Goal: Register for event/course

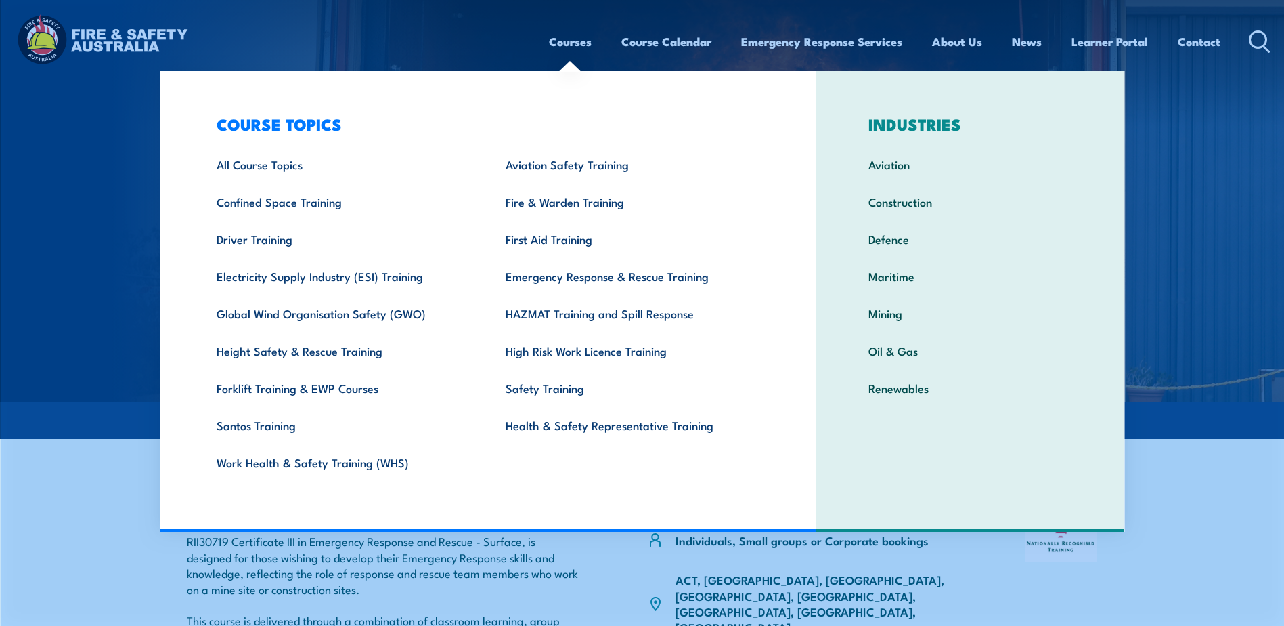
click at [554, 45] on link "Courses" at bounding box center [570, 42] width 43 height 36
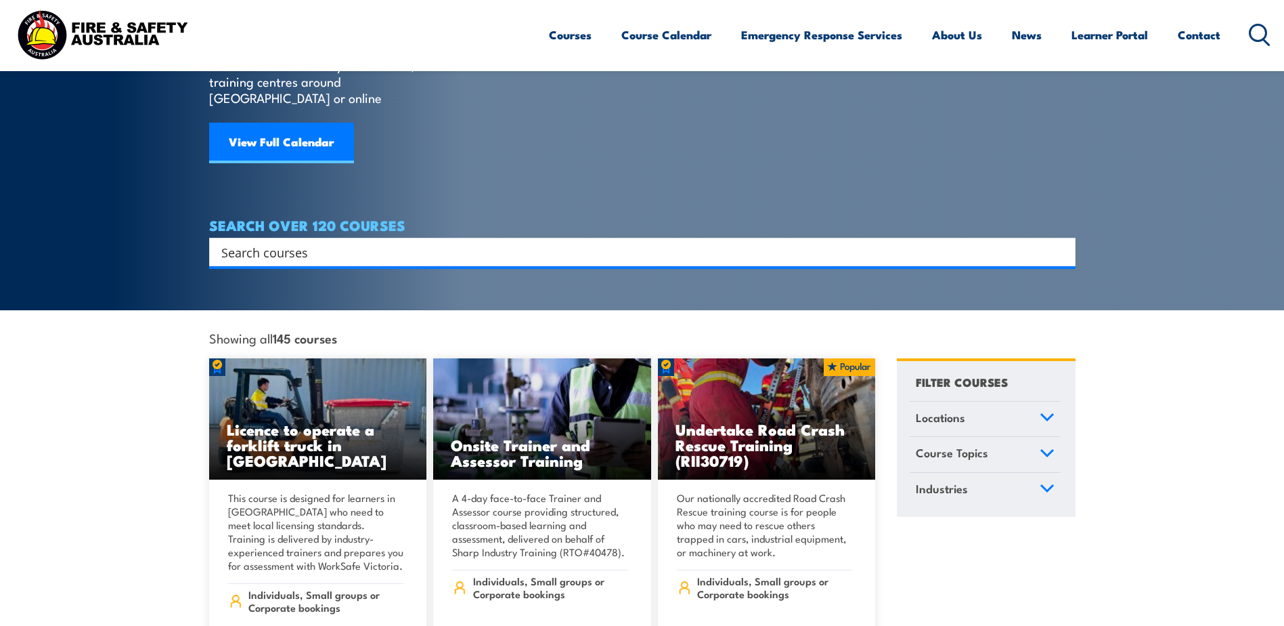
scroll to position [203, 0]
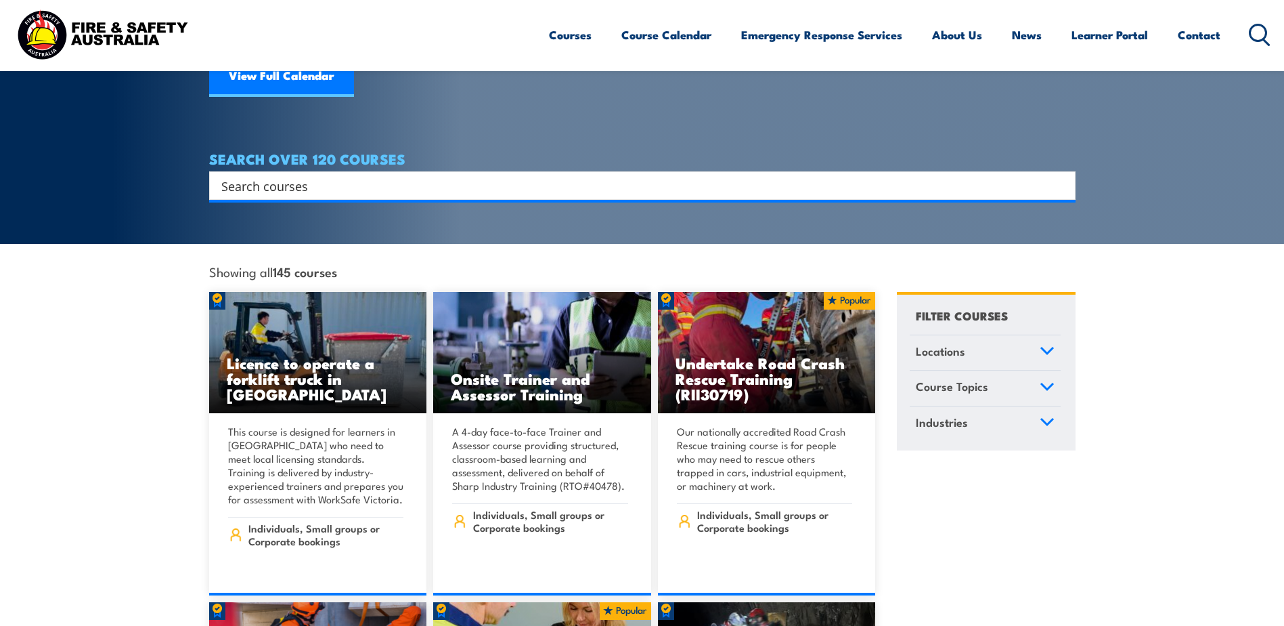
click at [392, 175] on input "Search input" at bounding box center [633, 185] width 825 height 20
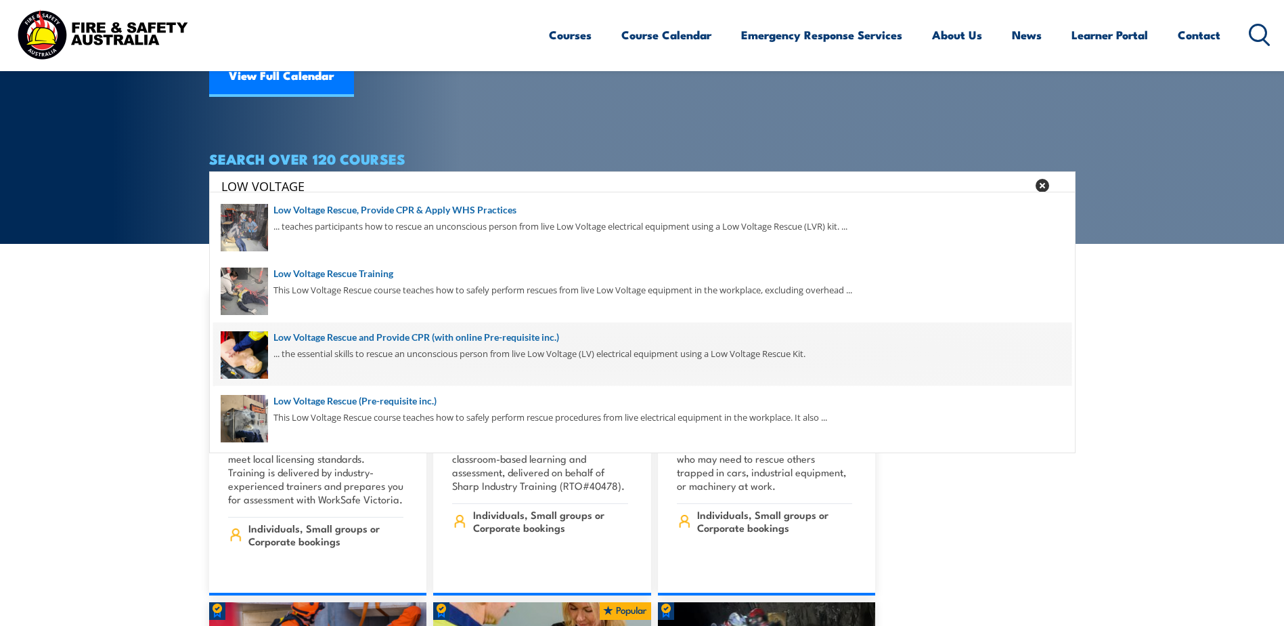
type input "LOW VOLTAGE"
click at [415, 329] on span at bounding box center [642, 354] width 858 height 64
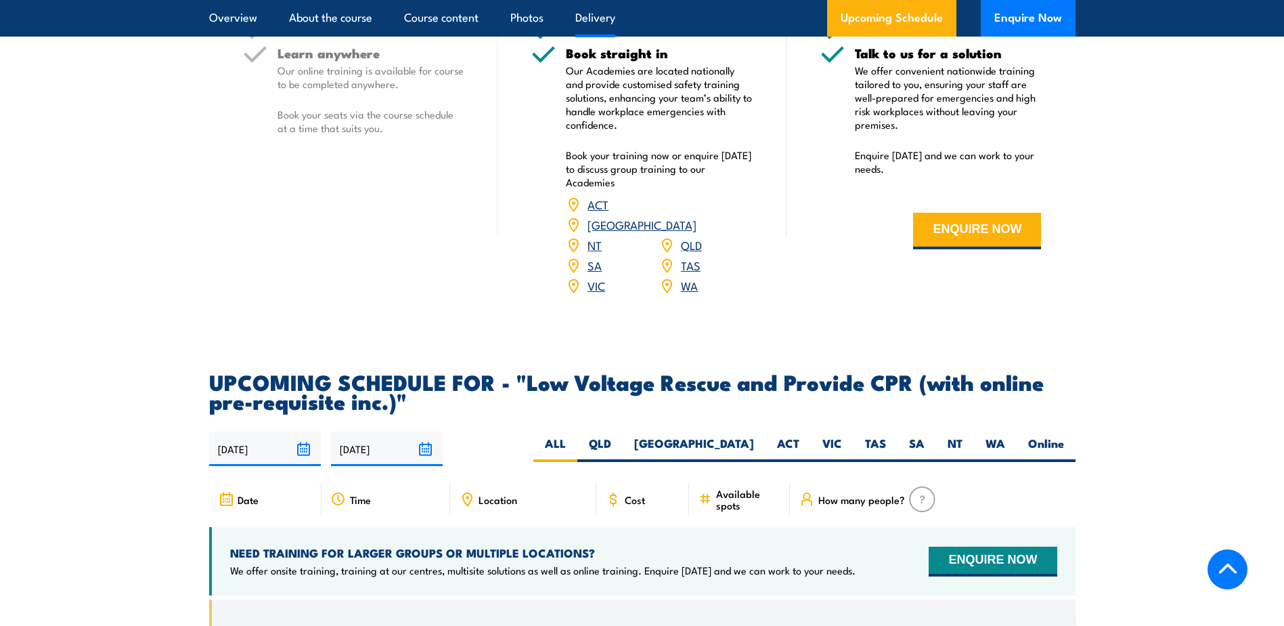
scroll to position [1692, 0]
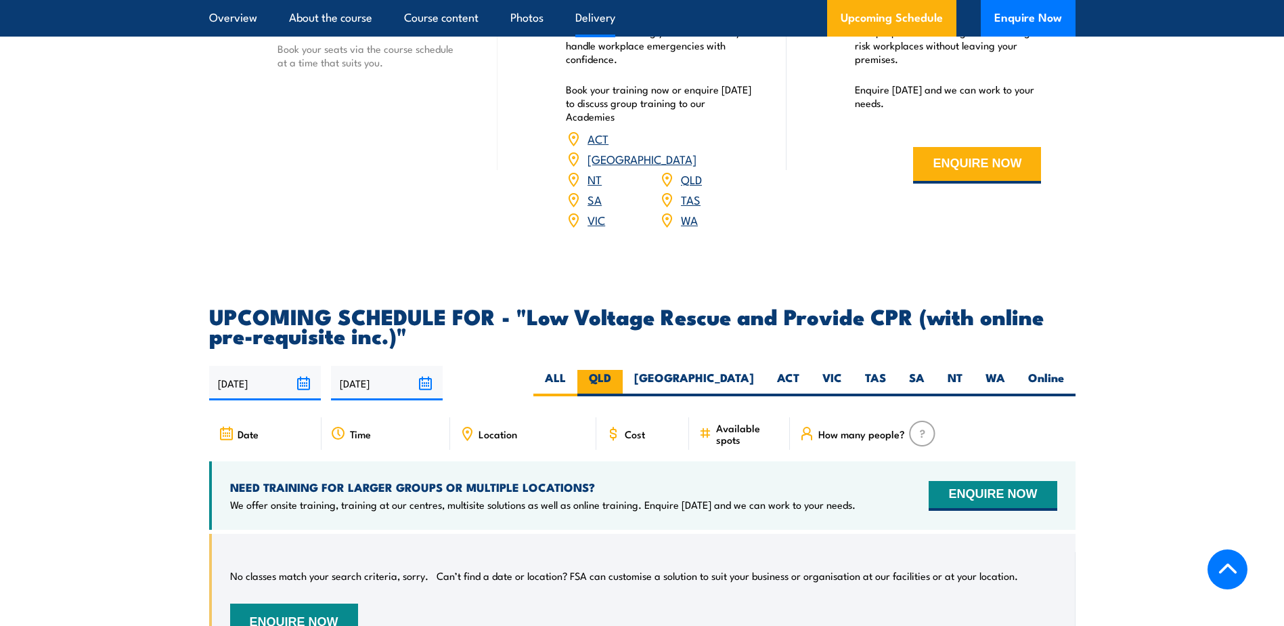
click at [623, 370] on label "QLD" at bounding box center [599, 383] width 45 height 26
click at [620, 370] on input "QLD" at bounding box center [615, 374] width 9 height 9
radio input "true"
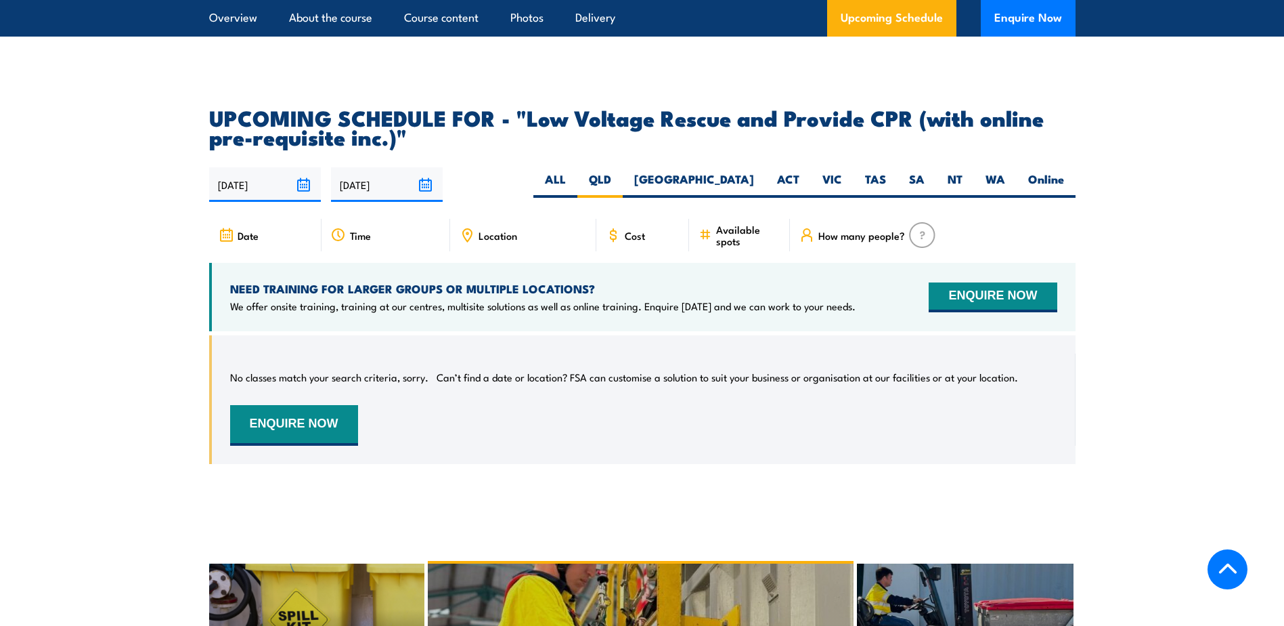
scroll to position [1843, 0]
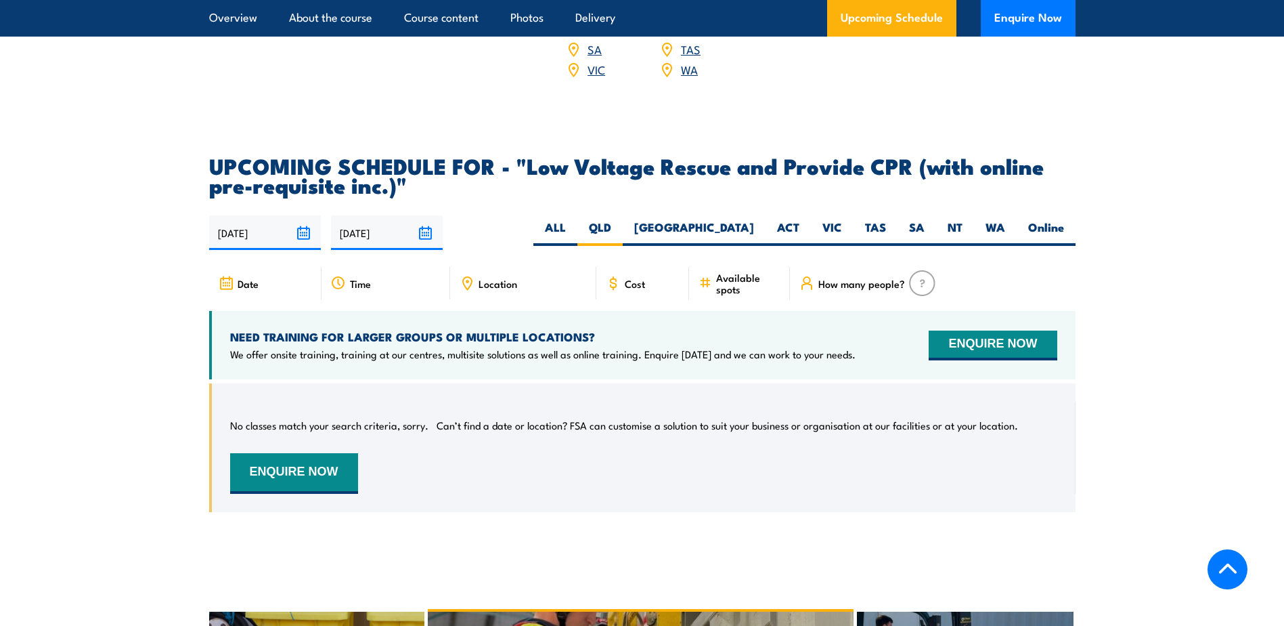
click at [305, 221] on input "22/09/2025" at bounding box center [265, 232] width 112 height 35
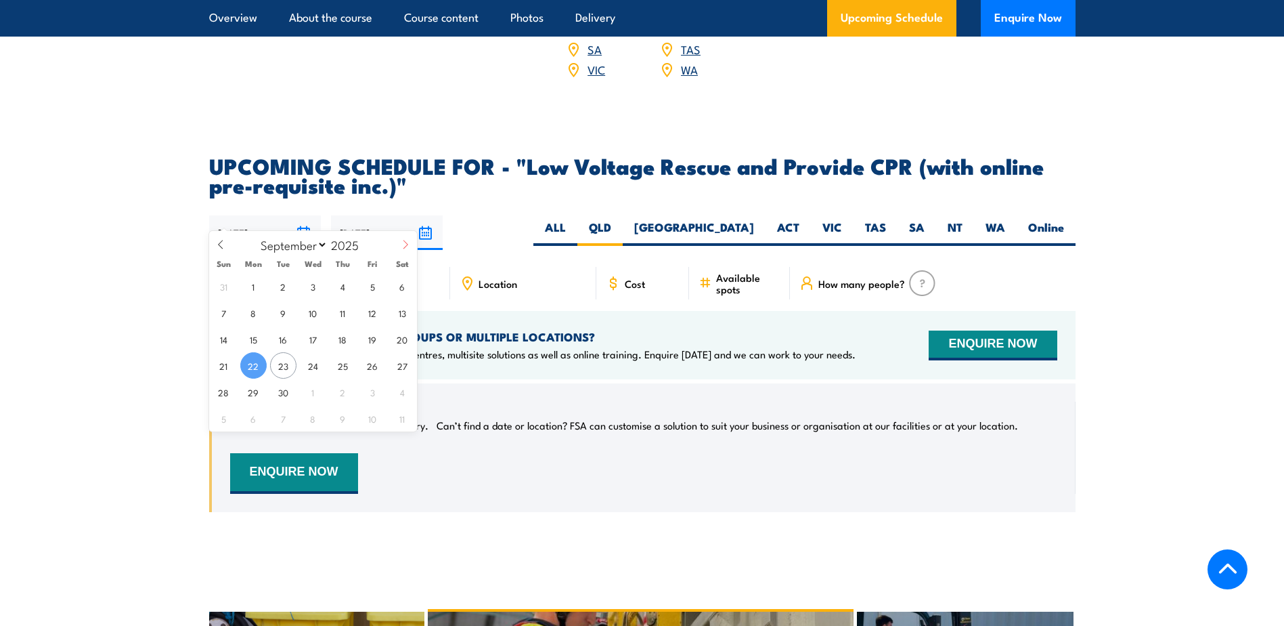
click at [401, 240] on icon at bounding box center [405, 244] width 9 height 9
select select "9"
click at [322, 342] on span "15" at bounding box center [313, 339] width 26 height 26
type input "15/10/2025"
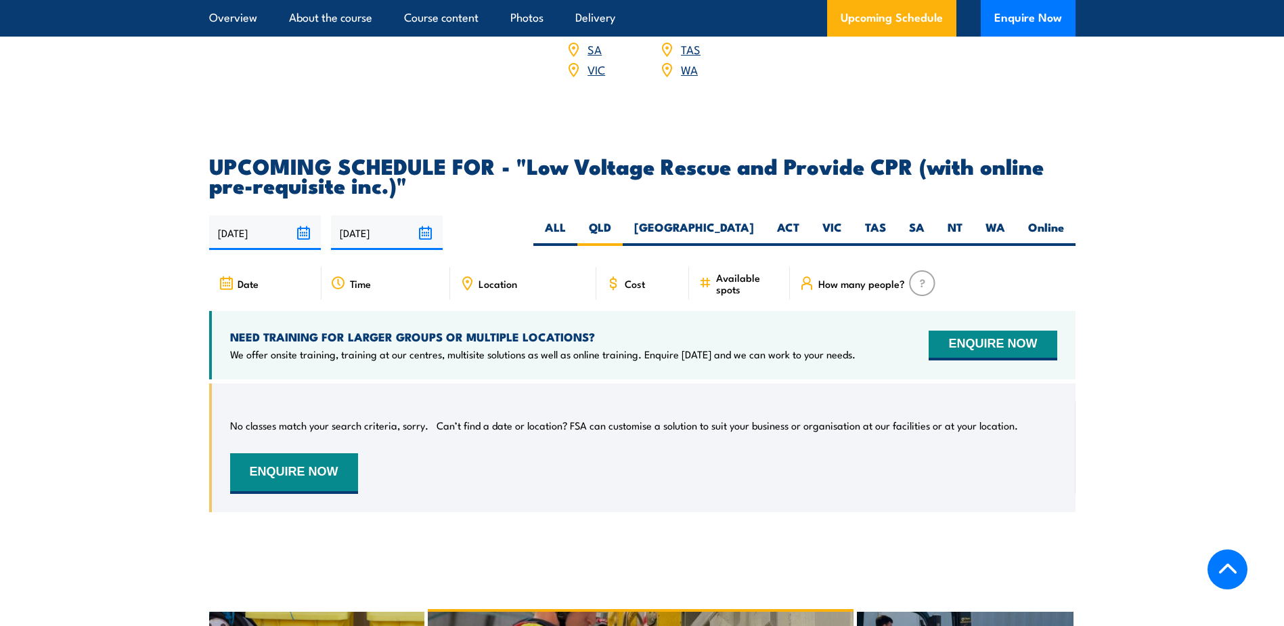
click at [418, 215] on input "[DATE]" at bounding box center [387, 232] width 112 height 35
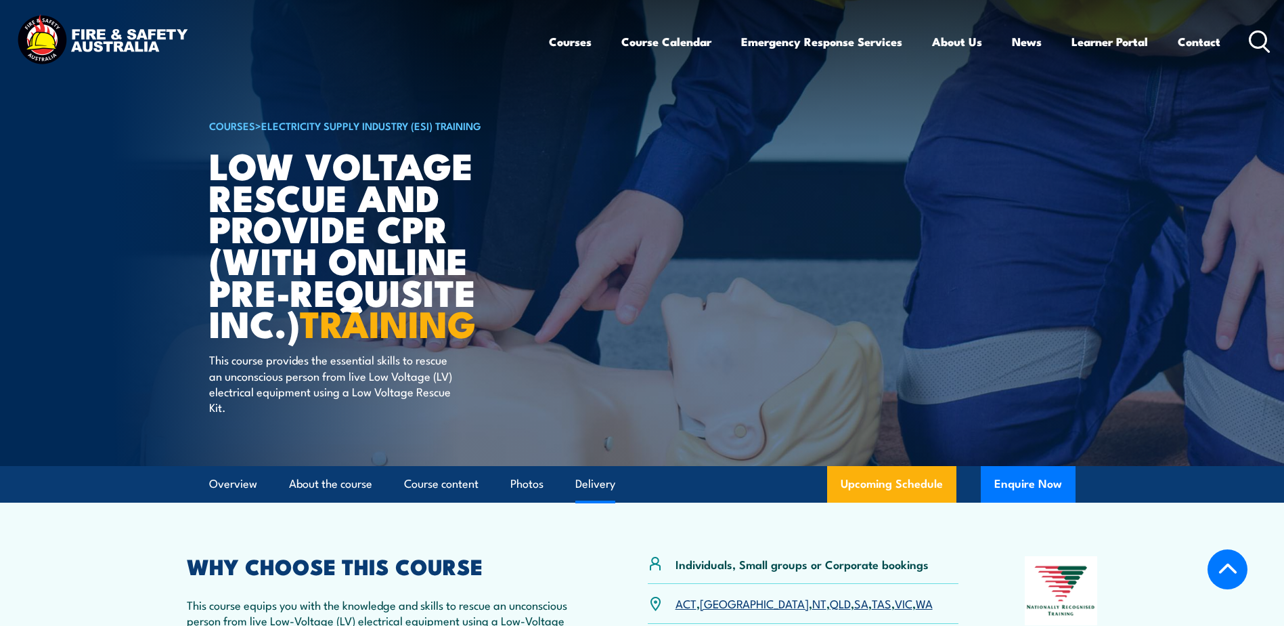
select select "2"
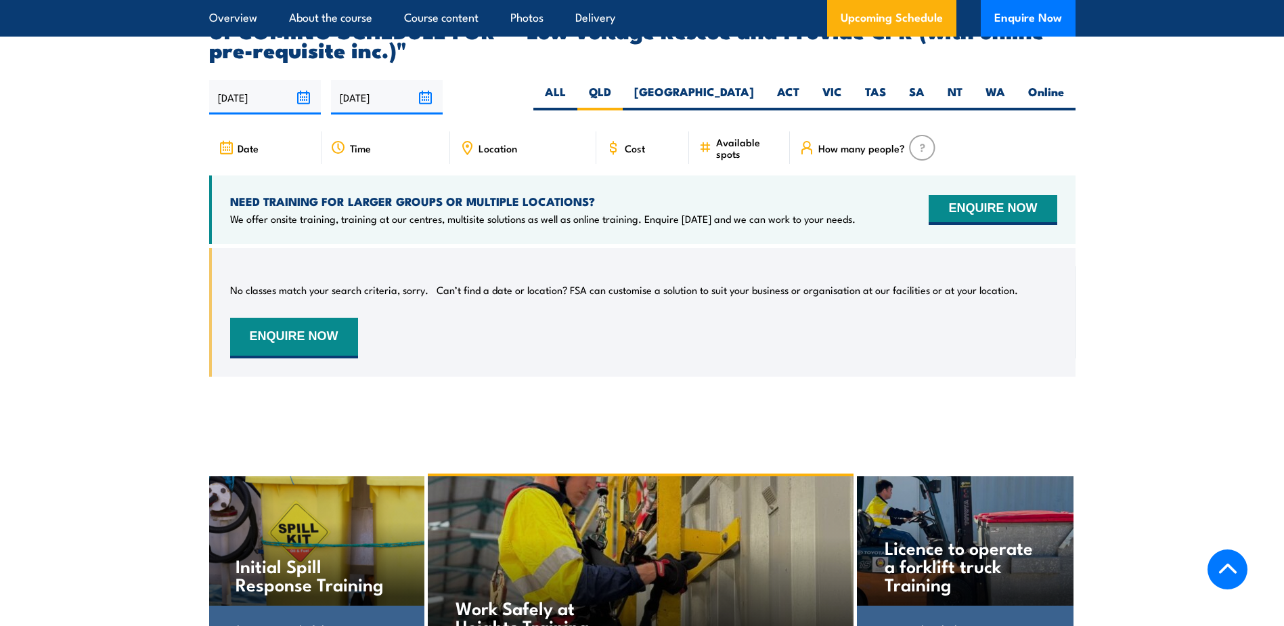
scroll to position [1910, 0]
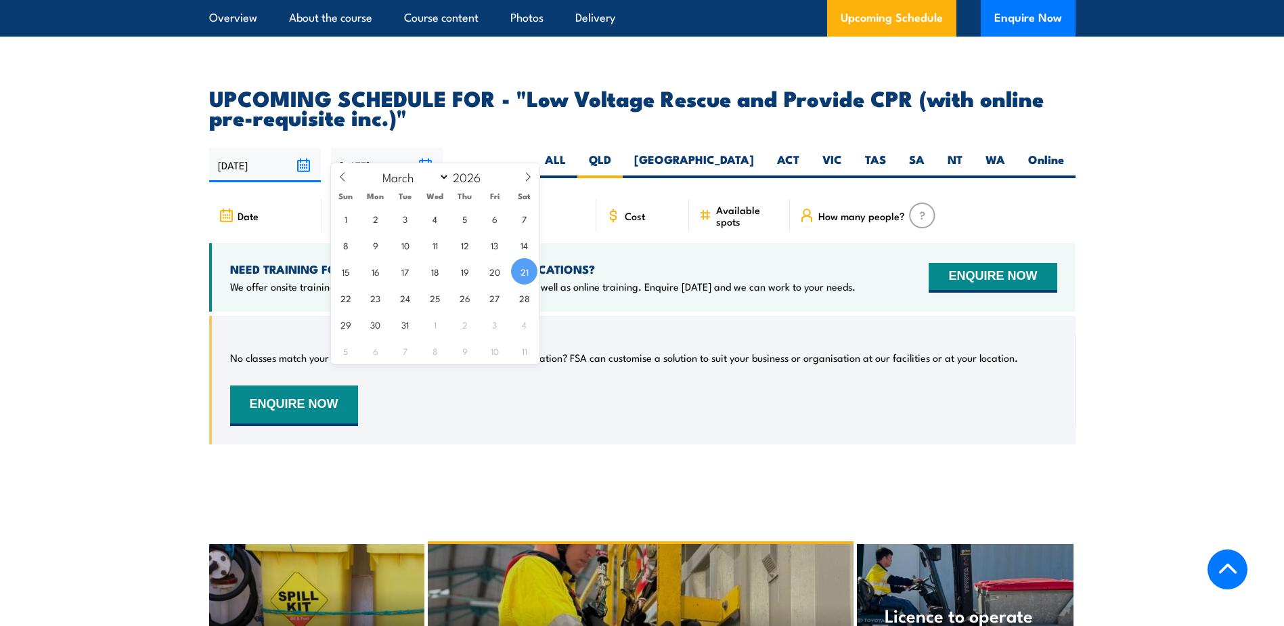
click at [420, 148] on input "[DATE]" at bounding box center [387, 165] width 112 height 35
click at [490, 178] on span at bounding box center [489, 181] width 9 height 8
type input "2025"
click at [438, 179] on select "January February March April May June July August September October November De…" at bounding box center [413, 177] width 74 height 18
select select "9"
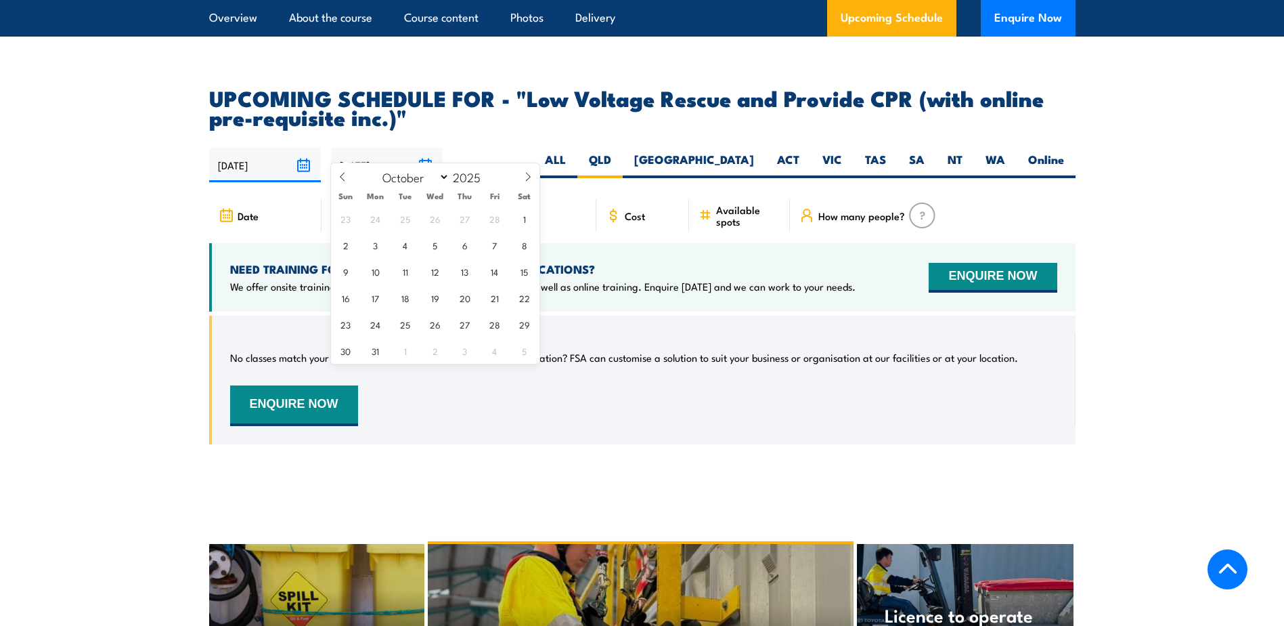
click at [376, 168] on select "January February March April May June July August September October November De…" at bounding box center [413, 177] width 74 height 18
click at [437, 265] on span "15" at bounding box center [435, 271] width 26 height 26
type input "[DATE]"
